Goal: Task Accomplishment & Management: Use online tool/utility

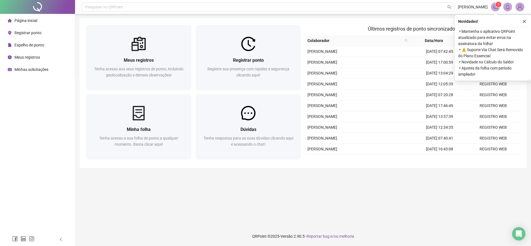
click at [18, 33] on span "Registrar ponto" at bounding box center [27, 33] width 27 height 4
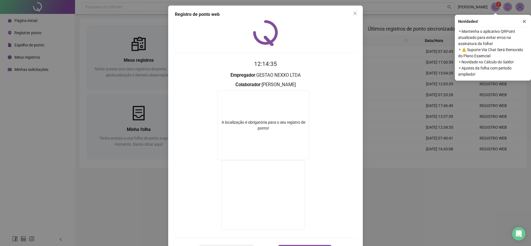
drag, startPoint x: 355, startPoint y: 13, endPoint x: 347, endPoint y: 15, distance: 8.2
click at [351, 15] on span "Close" at bounding box center [355, 13] width 9 height 4
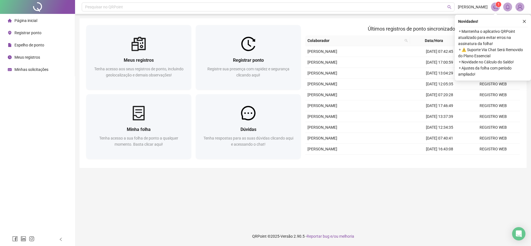
click at [25, 29] on div "Registrar ponto" at bounding box center [25, 32] width 34 height 11
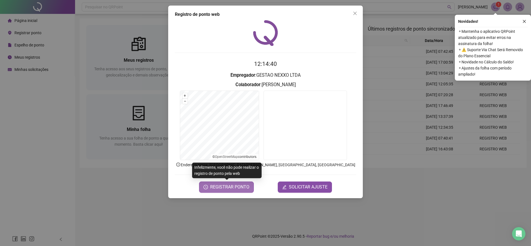
click at [227, 191] on button "REGISTRAR PONTO" at bounding box center [226, 187] width 55 height 11
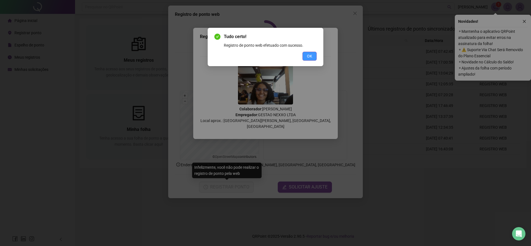
click at [308, 60] on button "OK" at bounding box center [310, 56] width 14 height 9
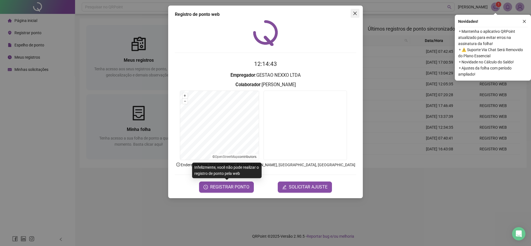
click at [359, 16] on button "Close" at bounding box center [355, 13] width 9 height 9
